Goal: Transaction & Acquisition: Purchase product/service

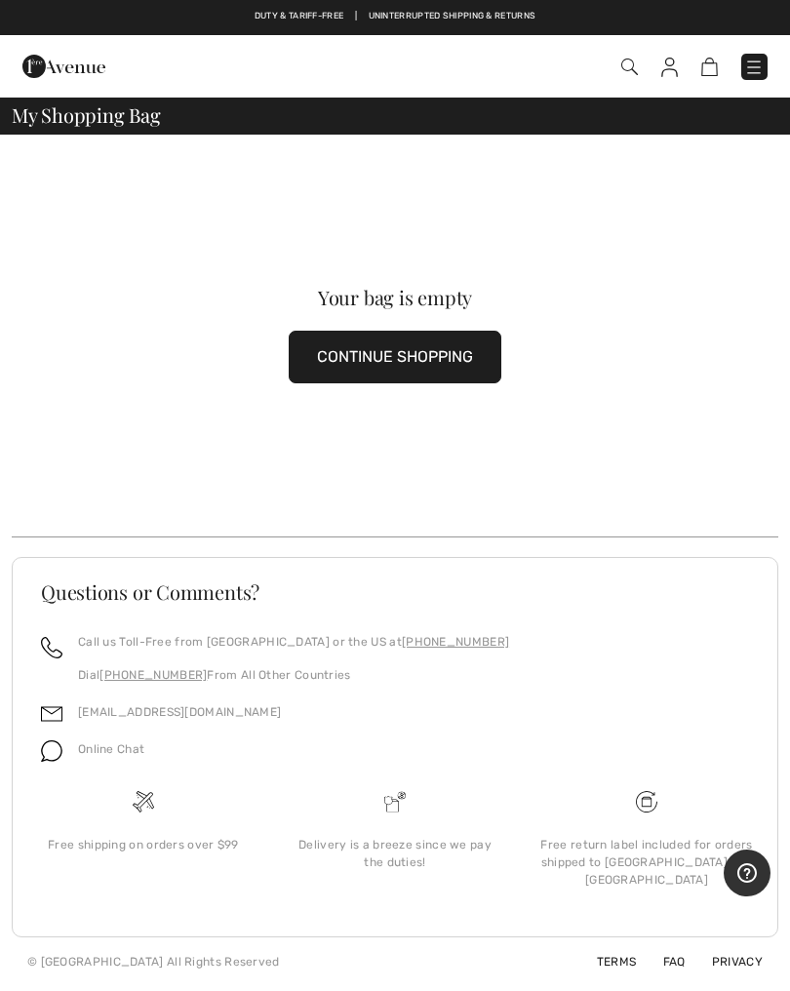
click at [334, 373] on button "CONTINUE SHOPPING" at bounding box center [395, 357] width 213 height 53
click at [324, 361] on button "CONTINUE SHOPPING" at bounding box center [395, 357] width 213 height 53
click at [317, 356] on button "CONTINUE SHOPPING" at bounding box center [395, 357] width 213 height 53
click at [347, 352] on button "CONTINUE SHOPPING" at bounding box center [395, 357] width 213 height 53
click at [344, 364] on button "CONTINUE SHOPPING" at bounding box center [395, 357] width 213 height 53
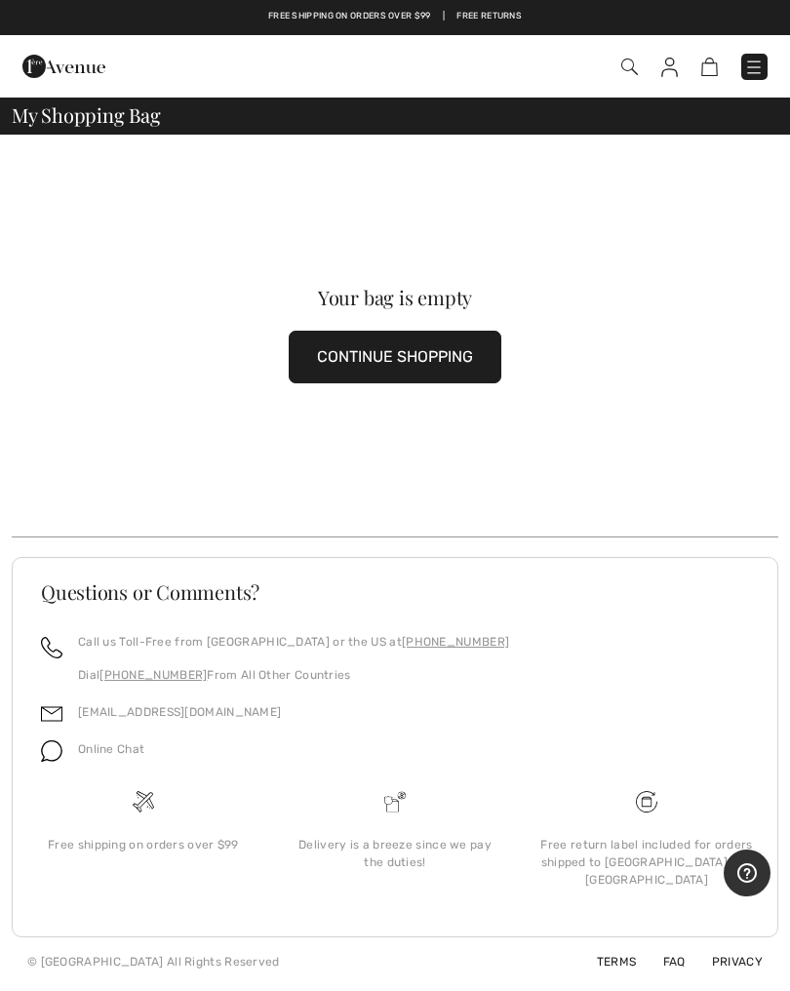
click at [353, 365] on button "CONTINUE SHOPPING" at bounding box center [395, 357] width 213 height 53
click at [348, 359] on button "CONTINUE SHOPPING" at bounding box center [395, 357] width 213 height 53
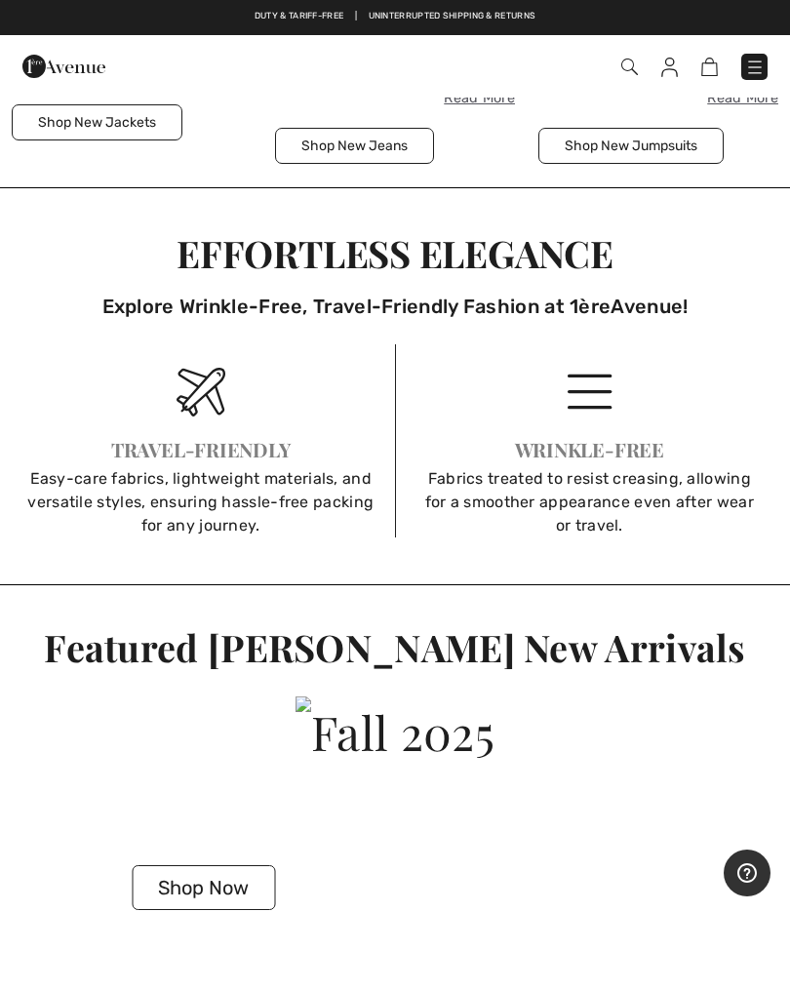
scroll to position [2456, 0]
